Goal: Information Seeking & Learning: Learn about a topic

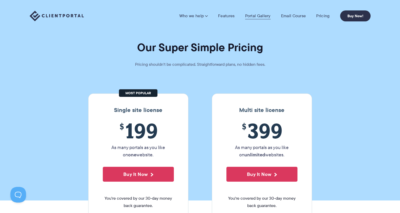
click at [261, 16] on link "Portal Gallery" at bounding box center [258, 15] width 26 height 5
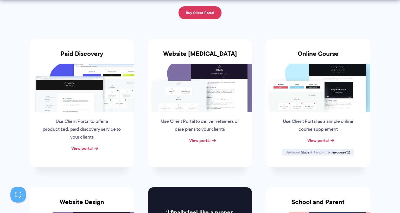
scroll to position [82, 0]
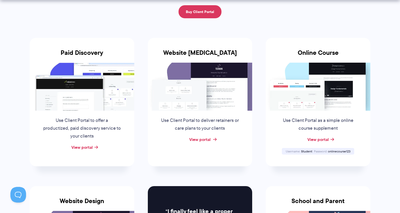
click at [200, 137] on link "View portal" at bounding box center [199, 139] width 21 height 6
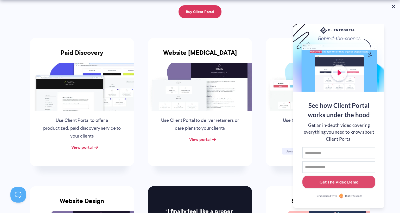
click at [393, 7] on button at bounding box center [394, 6] width 6 height 6
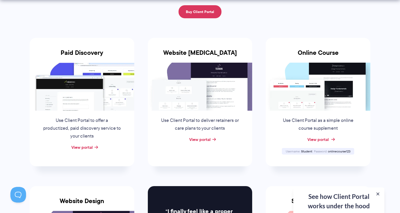
click at [318, 138] on link "View portal" at bounding box center [318, 139] width 21 height 6
click at [207, 136] on link "View portal" at bounding box center [199, 139] width 21 height 6
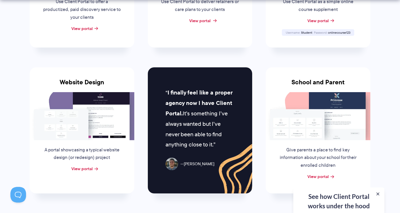
scroll to position [215, 0]
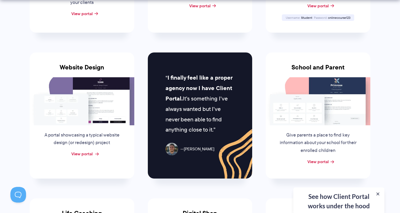
click at [91, 150] on link "View portal" at bounding box center [81, 153] width 21 height 6
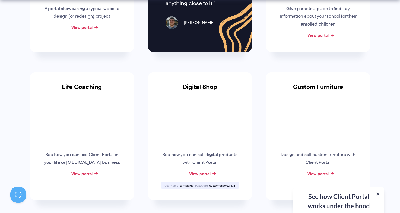
scroll to position [377, 0]
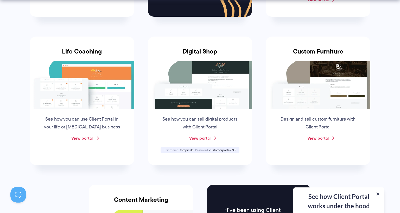
click at [86, 135] on link "View portal" at bounding box center [81, 138] width 21 height 6
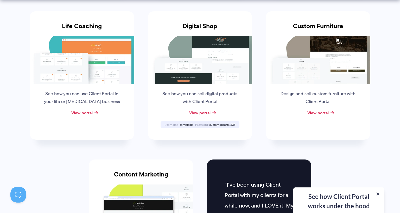
scroll to position [405, 0]
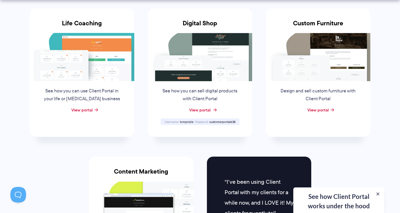
click at [205, 107] on link "View portal" at bounding box center [199, 110] width 21 height 6
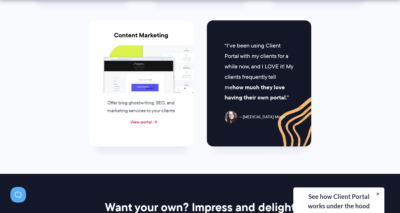
scroll to position [544, 0]
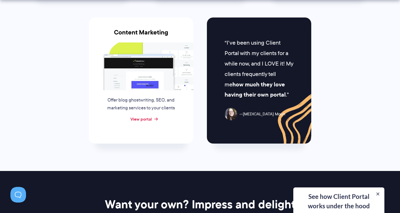
click at [148, 116] on link "View portal" at bounding box center [141, 119] width 21 height 6
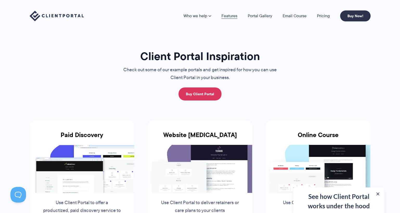
scroll to position [0, 0]
click at [228, 14] on link "Features" at bounding box center [230, 16] width 16 height 4
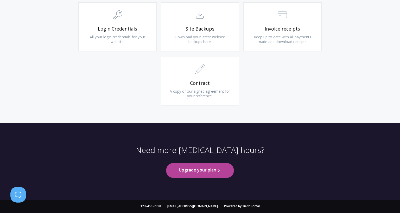
scroll to position [596, 0]
click at [0, 0] on link "Website recommendations Download" at bounding box center [0, 0] width 0 height 0
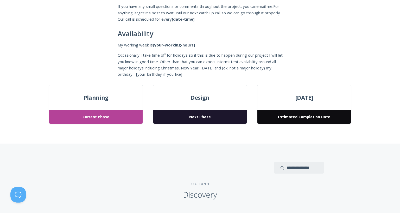
scroll to position [133, 0]
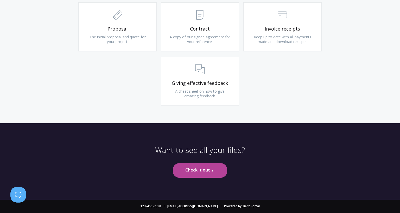
scroll to position [6635, 0]
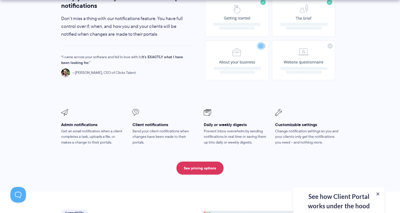
scroll to position [417, 0]
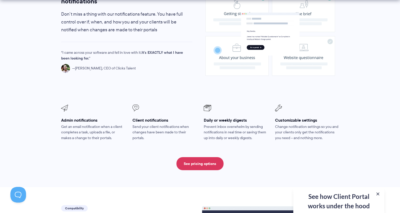
click at [88, 127] on p "Get an email notification when a client completes a task, uploads a file, or ma…" at bounding box center [93, 132] width 64 height 17
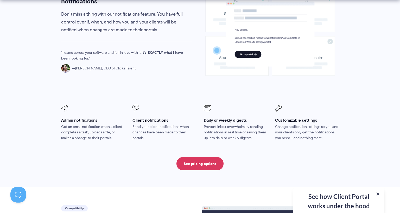
click at [150, 124] on p "Send your client notifications when changes have been made to their portals." at bounding box center [165, 132] width 64 height 17
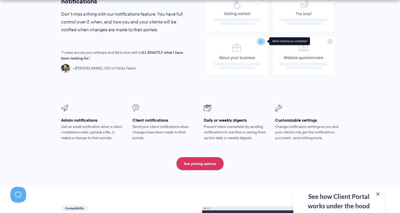
click at [223, 128] on p "Prevent inbox overwhelm by sending notifications in real time or saving them up…" at bounding box center [236, 132] width 64 height 17
click at [288, 121] on div "Customizable settings Change notification settings so you and your clients only…" at bounding box center [307, 123] width 64 height 36
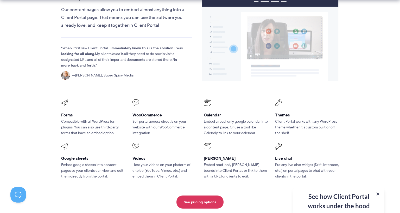
scroll to position [680, 0]
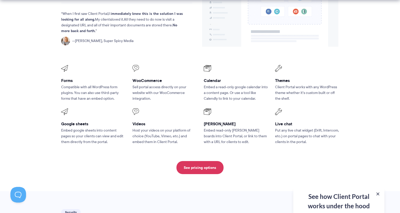
click at [152, 127] on p "Host your videos on your platform of choice (YouTube, Vimeo, etc.) and embed th…" at bounding box center [165, 135] width 64 height 17
click at [150, 78] on h3 "WooCommerce" at bounding box center [165, 80] width 64 height 5
click at [227, 84] on p "Embed a read-only google calendar into a content page. Or use a tool like Calen…" at bounding box center [236, 92] width 64 height 17
click at [224, 130] on p "Embed read-only Trello boards into Client Portal, or link to them with a URL fo…" at bounding box center [236, 135] width 64 height 17
click at [289, 131] on p "Put any live chat widget (Drift, Intercom, etc.) on portal pages to chat with y…" at bounding box center [307, 135] width 64 height 17
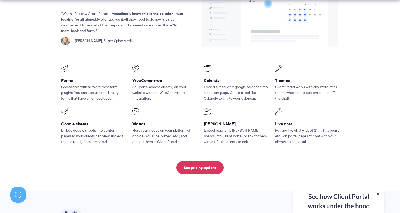
click at [290, 86] on p "Client Portal works with any WordPress theme whether it’s custom built or off t…" at bounding box center [307, 92] width 64 height 17
click at [101, 127] on p "Embed google sheets into content pages so your clients can view and edit them d…" at bounding box center [93, 135] width 64 height 17
click at [104, 84] on p "Compatible with all WordPress form plugins. You can also use third-party forms …" at bounding box center [93, 92] width 64 height 17
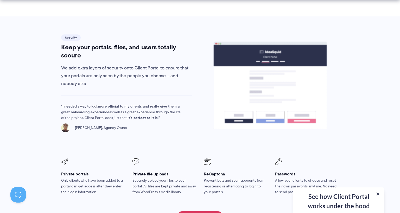
scroll to position [858, 0]
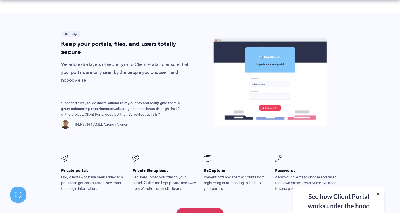
click at [84, 174] on p "Only clients who have been added to a portal can get access after they enter th…" at bounding box center [93, 182] width 64 height 17
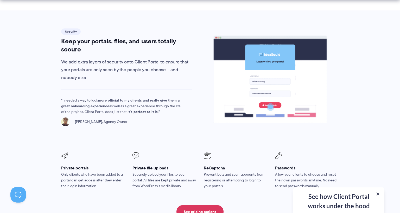
scroll to position [867, 0]
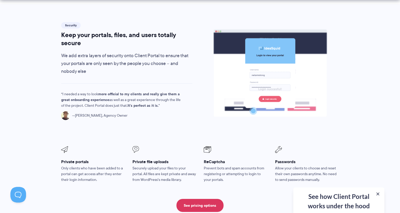
click at [152, 165] on p "Securely upload your files to your portal. All files are kept private and away …" at bounding box center [165, 173] width 64 height 17
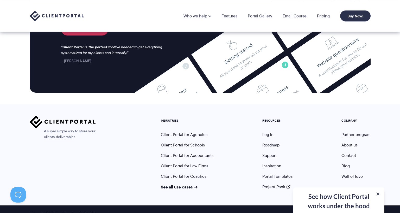
scroll to position [1403, 0]
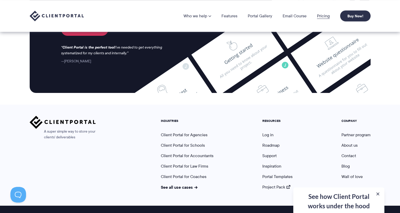
click at [322, 16] on link "Pricing" at bounding box center [323, 16] width 13 height 4
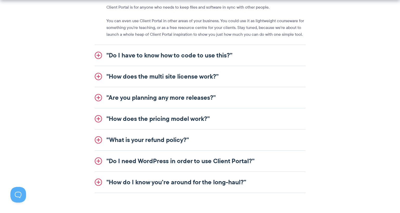
scroll to position [658, 0]
click at [103, 78] on link ""How does the multi site license work?”" at bounding box center [200, 75] width 211 height 21
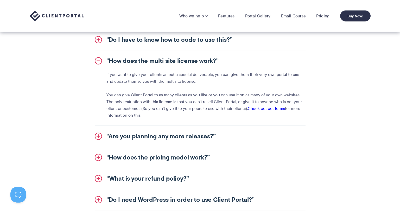
scroll to position [611, 0]
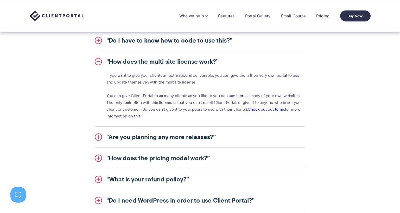
click at [98, 62] on link ""How does the multi site license work?”" at bounding box center [200, 61] width 211 height 21
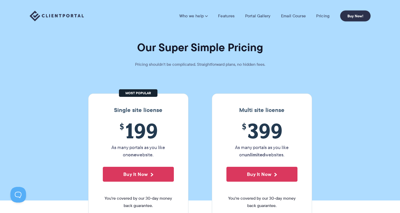
scroll to position [0, 0]
click at [69, 15] on img at bounding box center [57, 16] width 54 height 11
